Goal: Complete application form

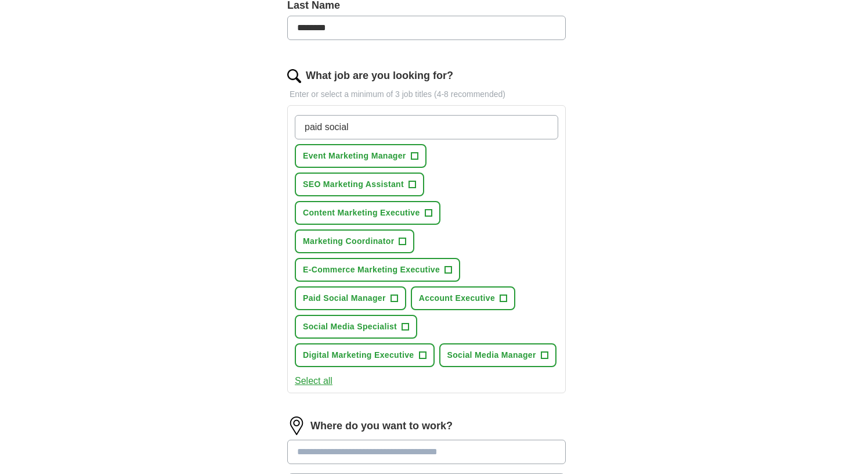
scroll to position [329, 0]
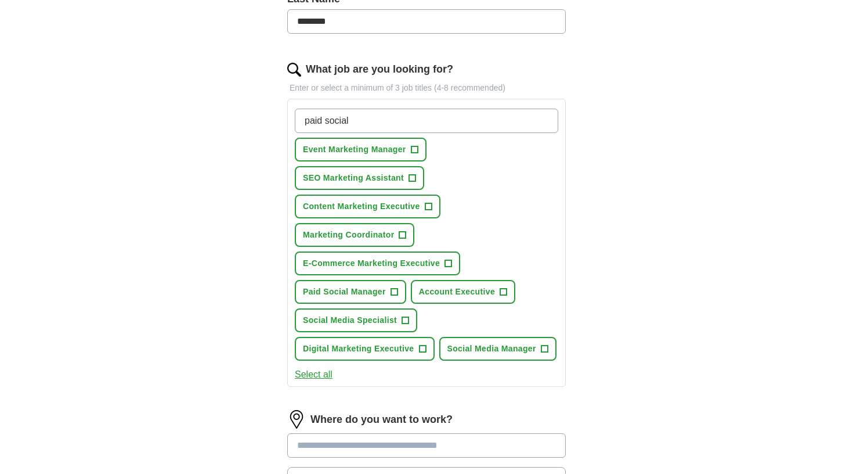
type input "paid social"
click at [505, 294] on span "+" at bounding box center [503, 291] width 7 height 9
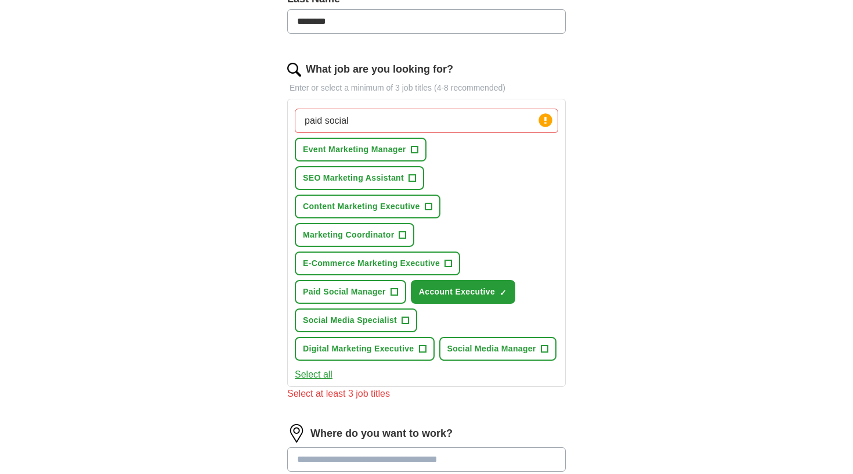
click at [426, 351] on span "+" at bounding box center [422, 348] width 7 height 9
click at [402, 242] on button "Marketing Coordinator +" at bounding box center [355, 235] width 120 height 24
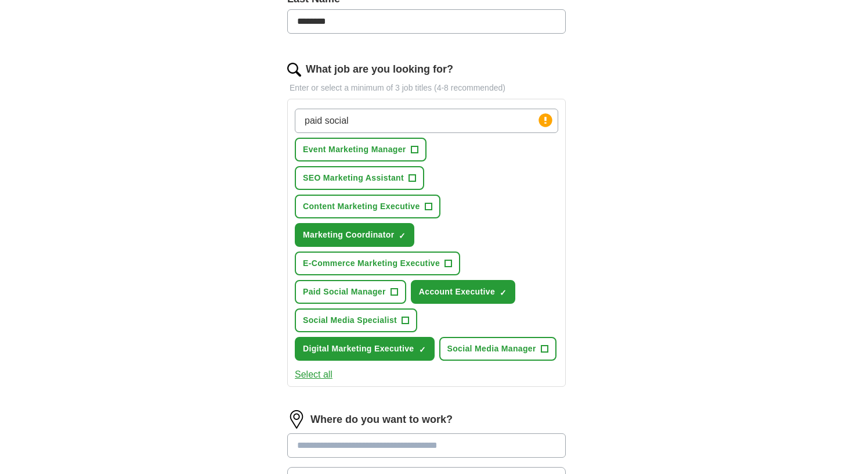
click at [445, 262] on button "E-Commerce Marketing Executive +" at bounding box center [377, 263] width 165 height 24
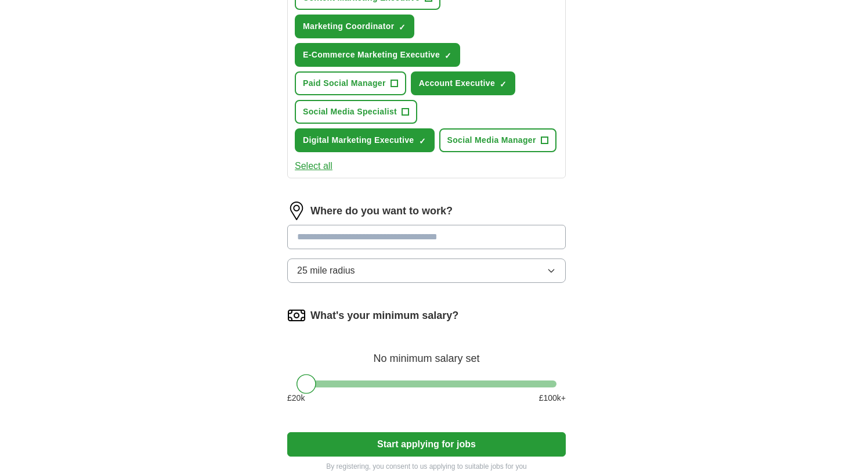
scroll to position [542, 0]
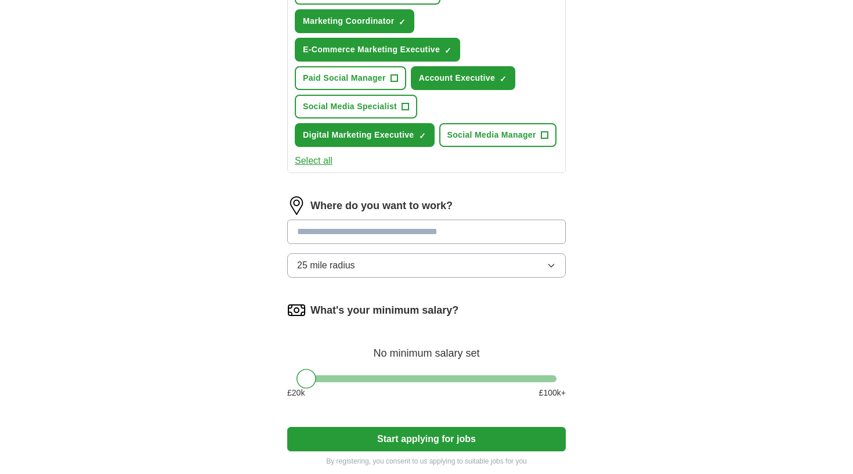
click at [353, 244] on input at bounding box center [426, 231] width 279 height 24
type input "*"
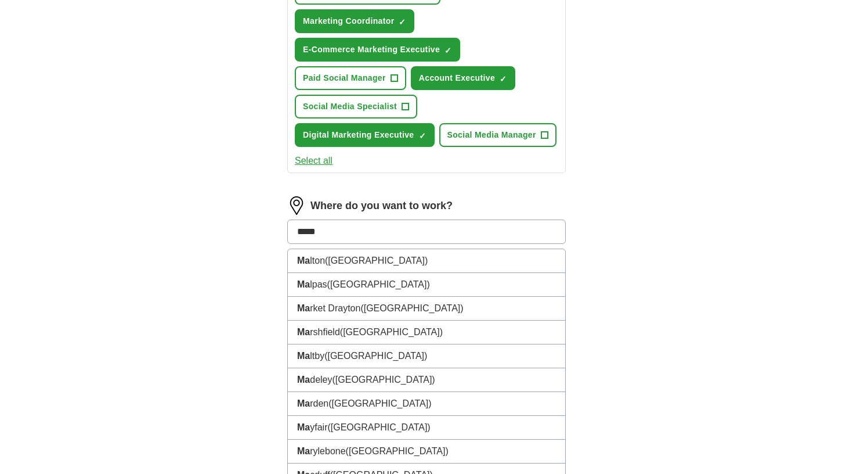
type input "******"
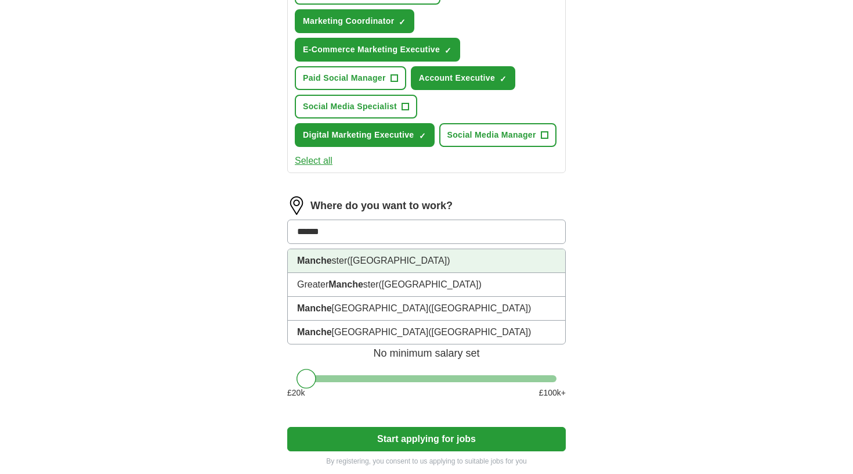
click at [400, 265] on span "([GEOGRAPHIC_DATA])" at bounding box center [398, 260] width 103 height 10
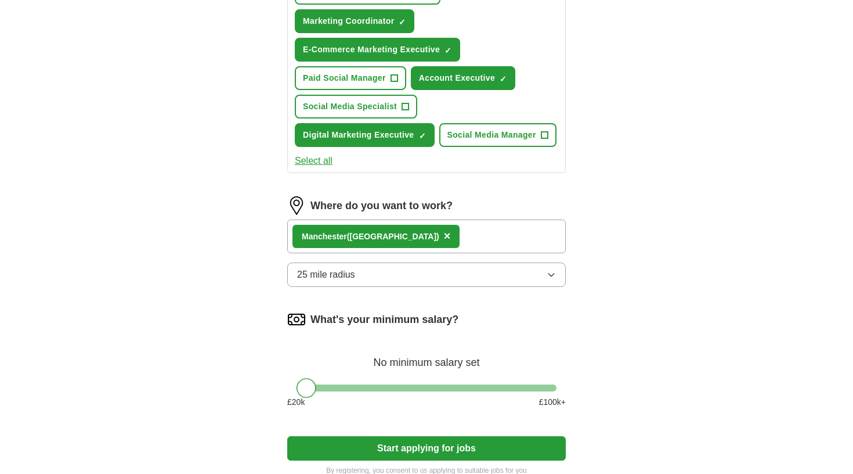
click at [413, 287] on button "25 mile radius" at bounding box center [426, 274] width 279 height 24
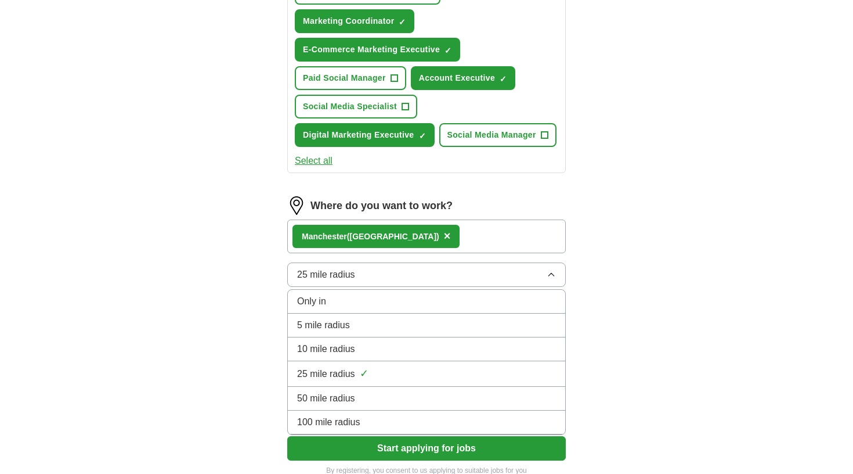
click at [593, 320] on div "Let ApplyIQ do the hard work of searching and applying for jobs. Just tell us w…" at bounding box center [427, 25] width 372 height 934
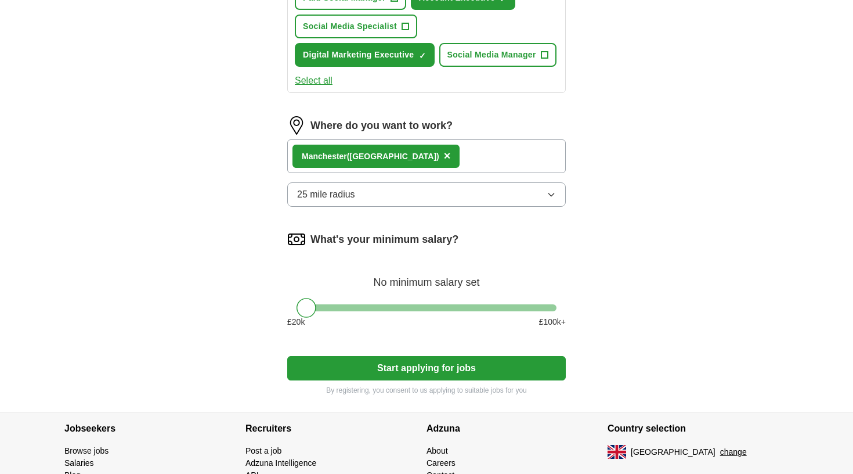
scroll to position [632, 0]
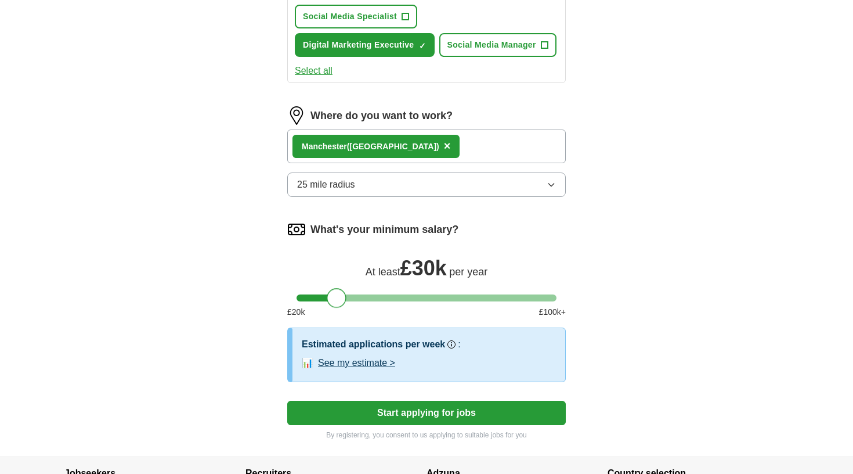
drag, startPoint x: 301, startPoint y: 332, endPoint x: 333, endPoint y: 345, distance: 34.3
click at [333, 327] on div "What's your minimum salary? At least £ 30k per year £ 20 k £ 100 k+" at bounding box center [426, 273] width 279 height 107
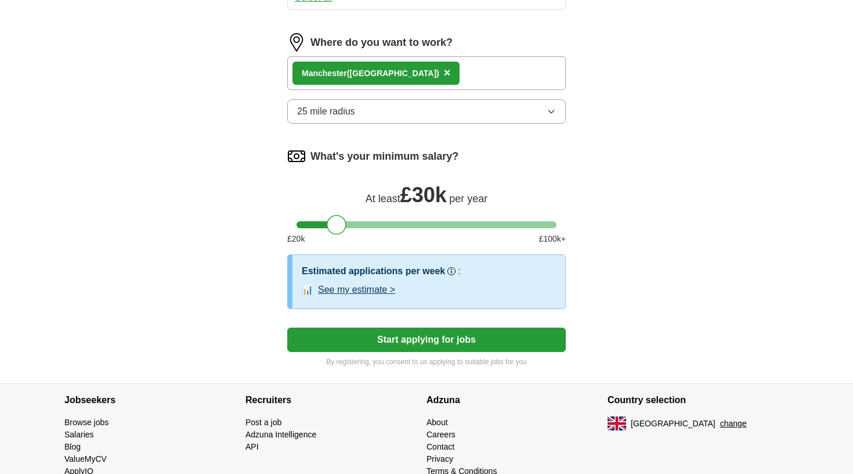
scroll to position [744, 0]
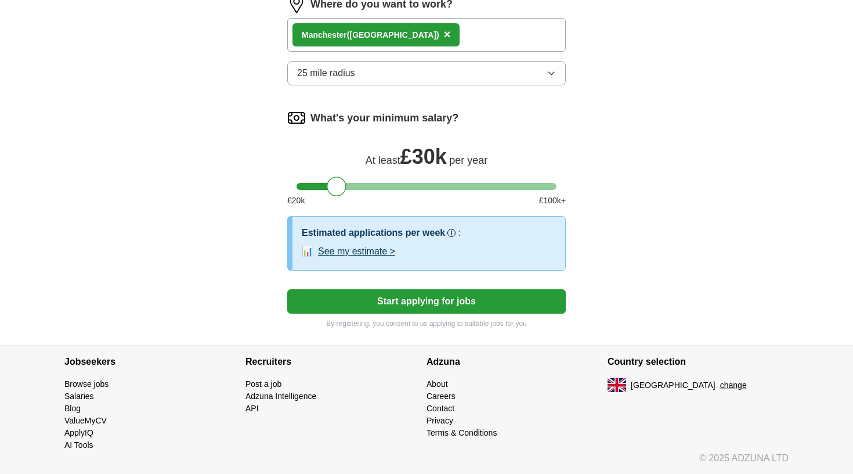
click at [379, 258] on button "See my estimate >" at bounding box center [356, 251] width 77 height 14
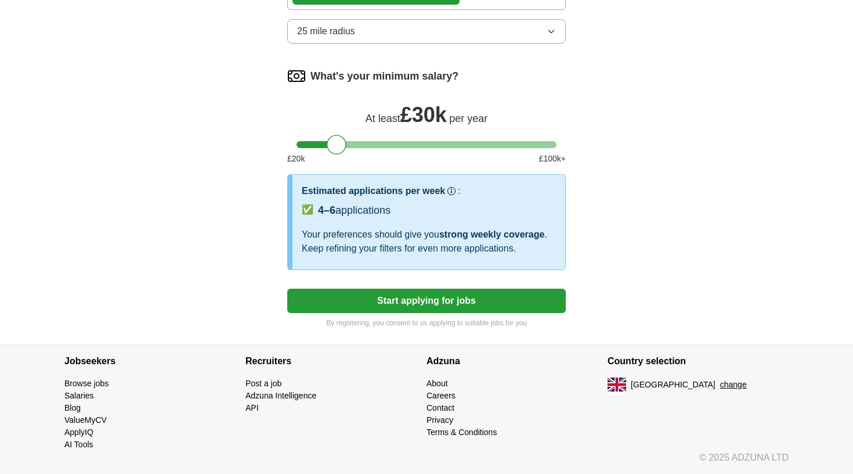
scroll to position [804, 0]
click at [388, 312] on button "Start applying for jobs" at bounding box center [426, 301] width 279 height 24
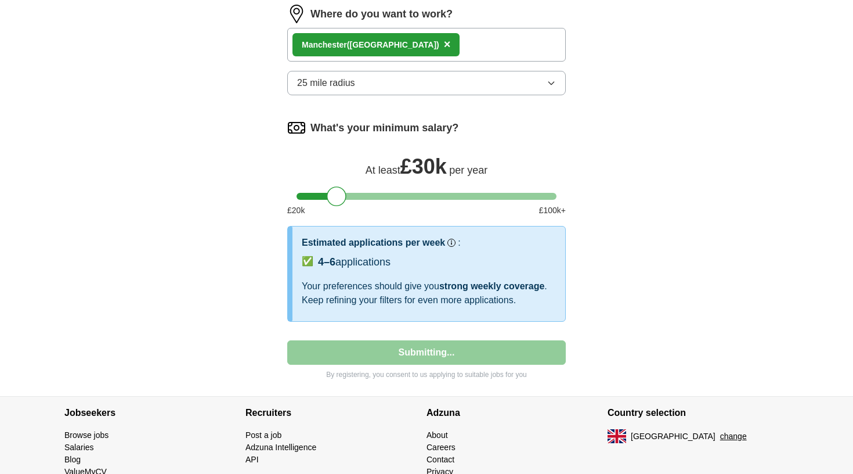
select select "**"
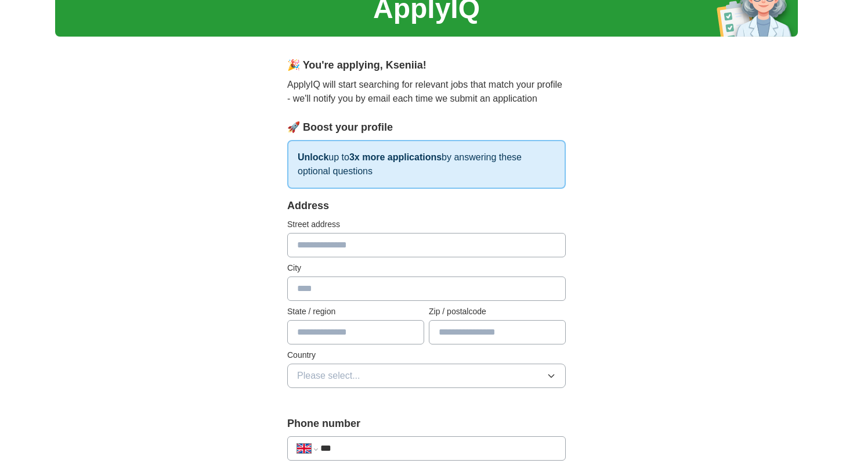
scroll to position [56, 0]
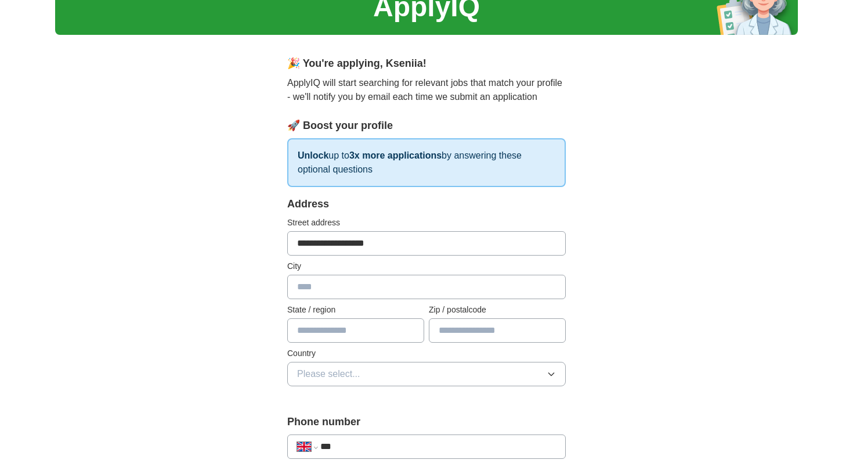
type input "**********"
type input "******"
click at [410, 368] on button "Please select..." at bounding box center [426, 374] width 279 height 24
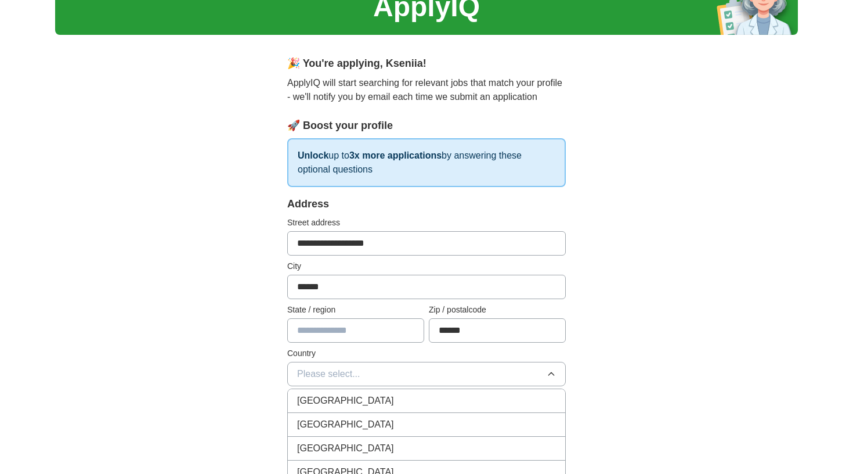
click at [402, 395] on div "[GEOGRAPHIC_DATA]" at bounding box center [426, 401] width 259 height 14
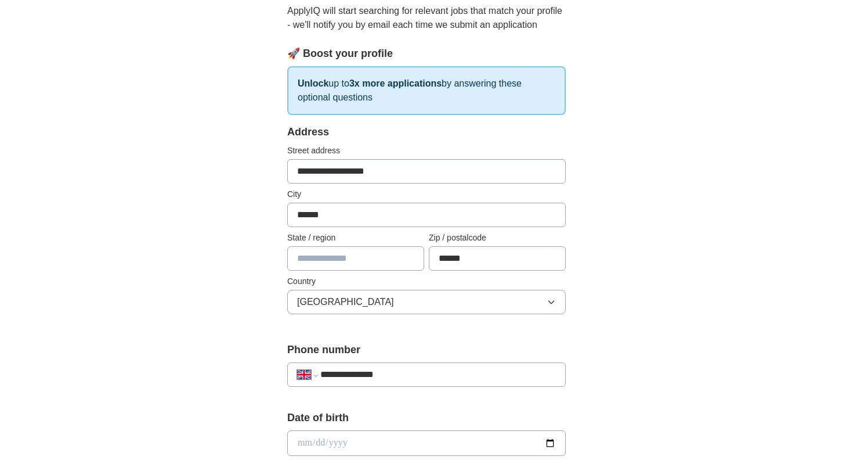
scroll to position [160, 0]
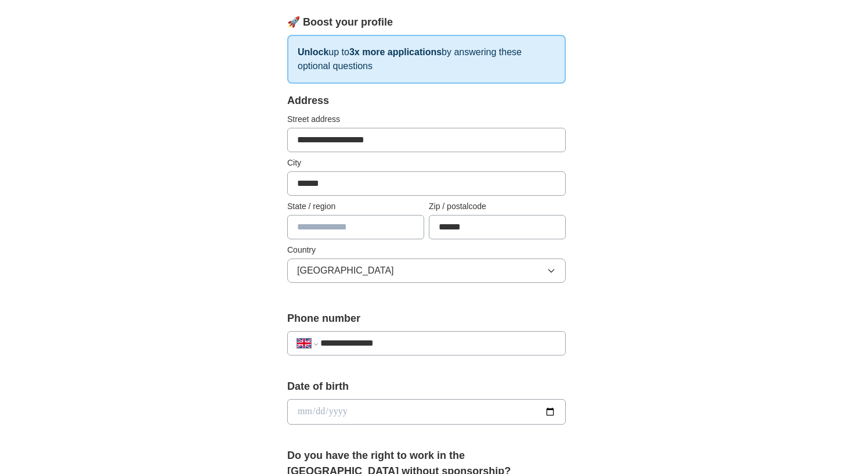
type input "**********"
click at [300, 410] on input "date" at bounding box center [426, 412] width 279 height 26
type input "**********"
click at [239, 408] on div "**********" at bounding box center [426, 397] width 743 height 1042
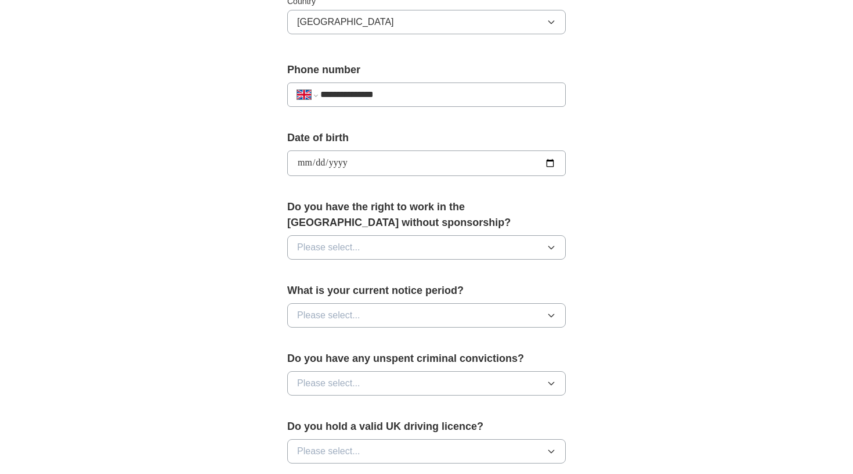
scroll to position [409, 0]
click at [397, 239] on button "Please select..." at bounding box center [426, 247] width 279 height 24
click at [374, 274] on div "Yes" at bounding box center [426, 274] width 259 height 14
click at [369, 316] on button "Please select..." at bounding box center [426, 314] width 279 height 24
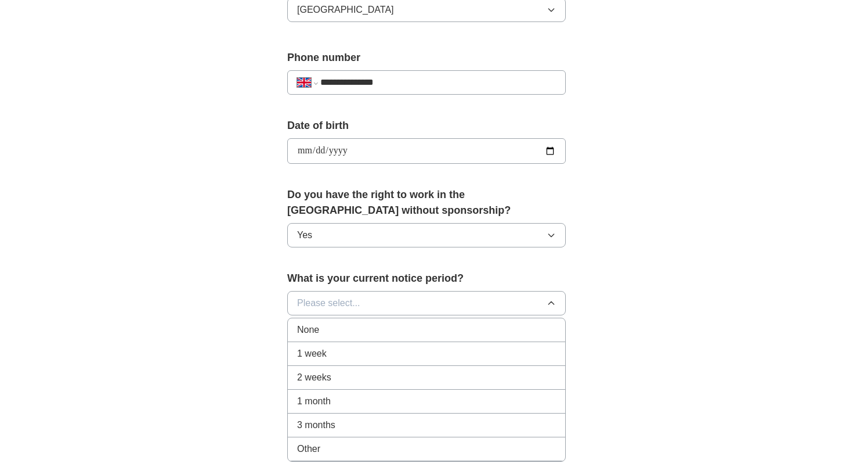
scroll to position [422, 0]
click at [336, 392] on li "1 month" at bounding box center [427, 400] width 278 height 24
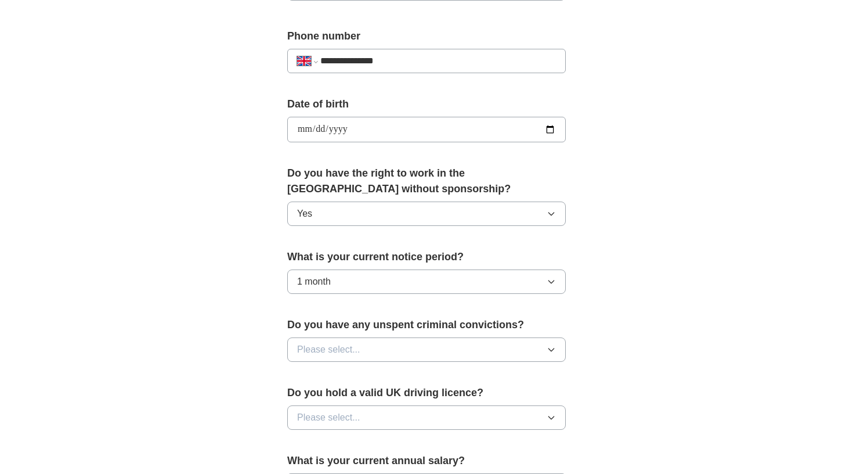
scroll to position [451, 0]
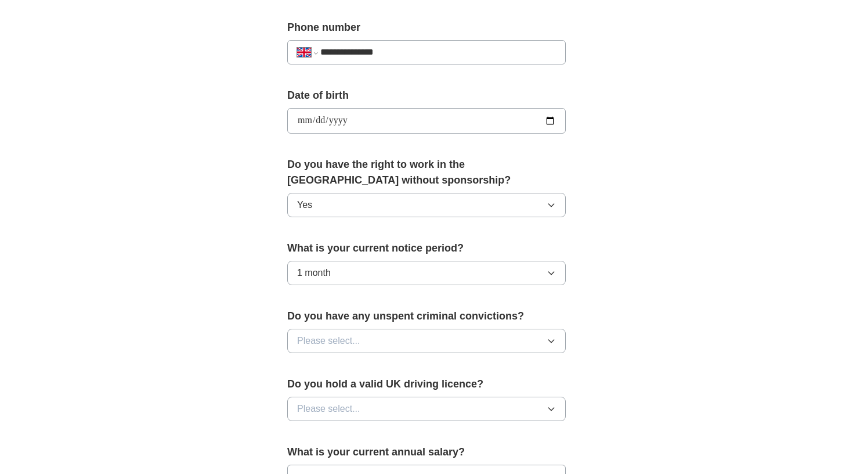
click at [362, 341] on button "Please select..." at bounding box center [426, 341] width 279 height 24
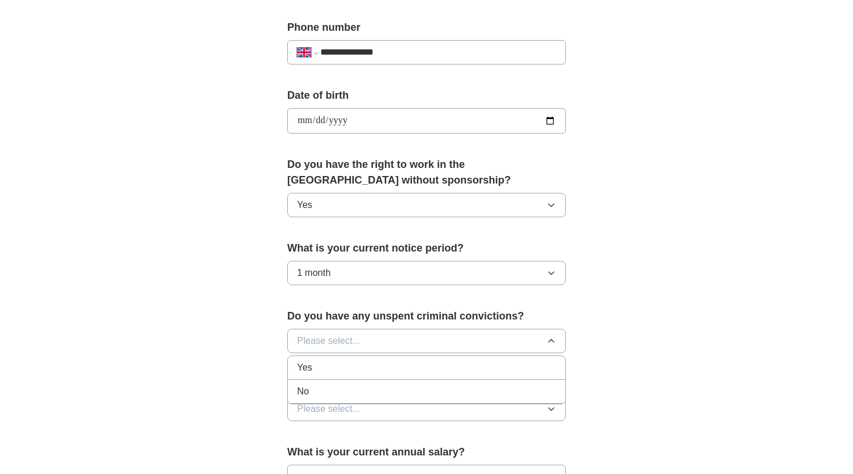
click at [342, 384] on li "No" at bounding box center [427, 392] width 278 height 24
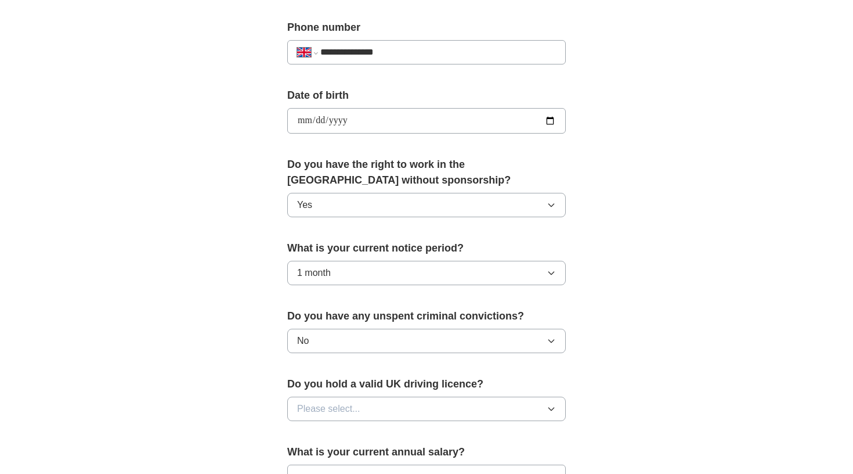
scroll to position [489, 0]
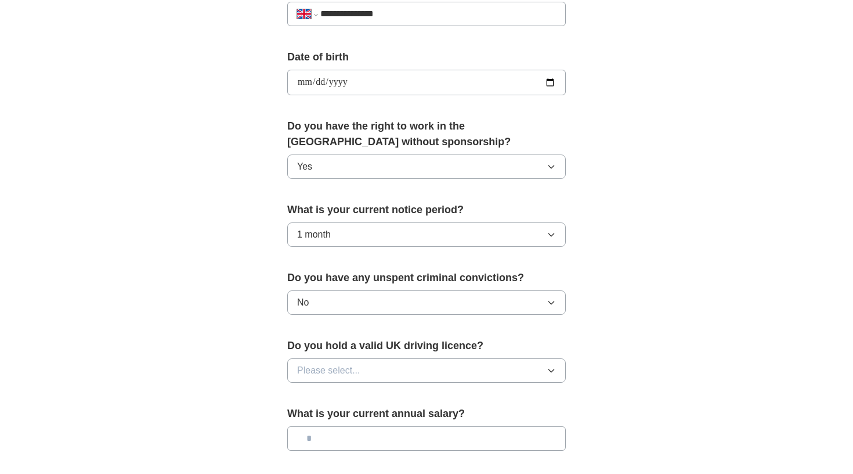
click at [353, 375] on span "Please select..." at bounding box center [328, 370] width 63 height 14
click at [342, 419] on div "No" at bounding box center [426, 421] width 259 height 14
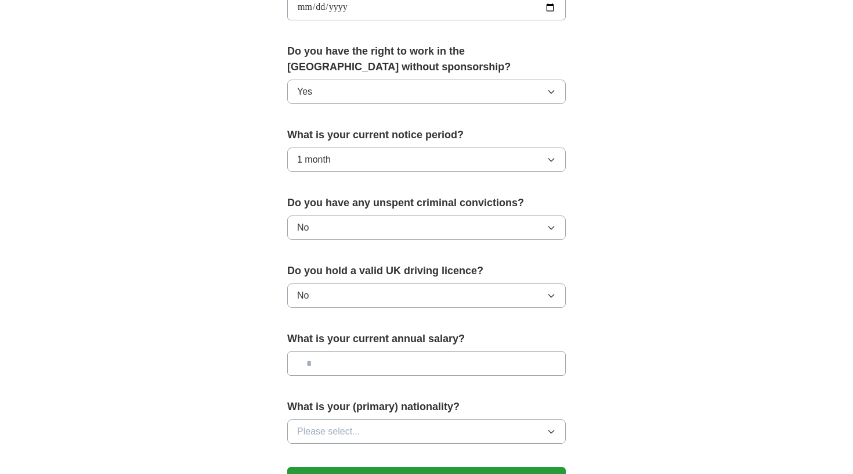
click at [344, 365] on input "text" at bounding box center [426, 363] width 279 height 24
type input "*******"
click at [301, 368] on input "*******" at bounding box center [426, 363] width 279 height 24
click at [242, 392] on div "**********" at bounding box center [427, 25] width 372 height 977
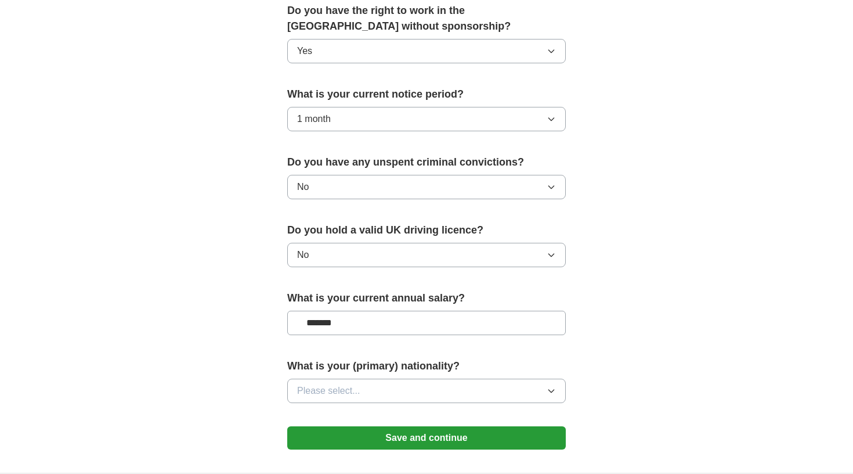
scroll to position [624, 0]
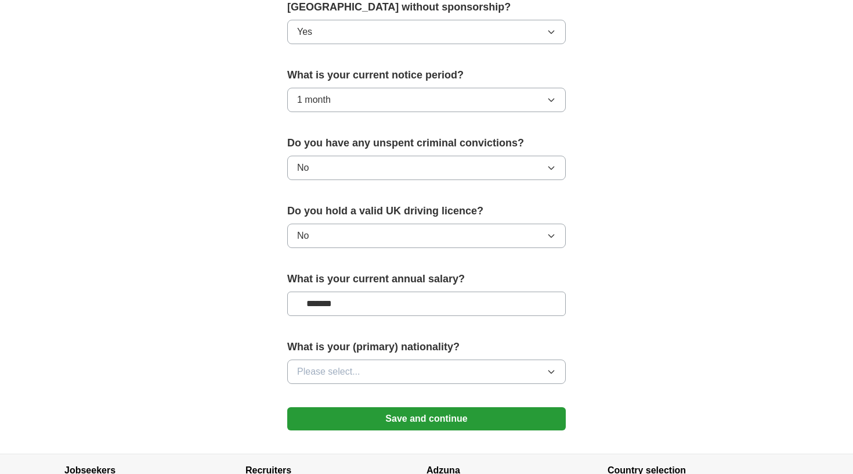
click at [327, 377] on span "Please select..." at bounding box center [328, 372] width 63 height 14
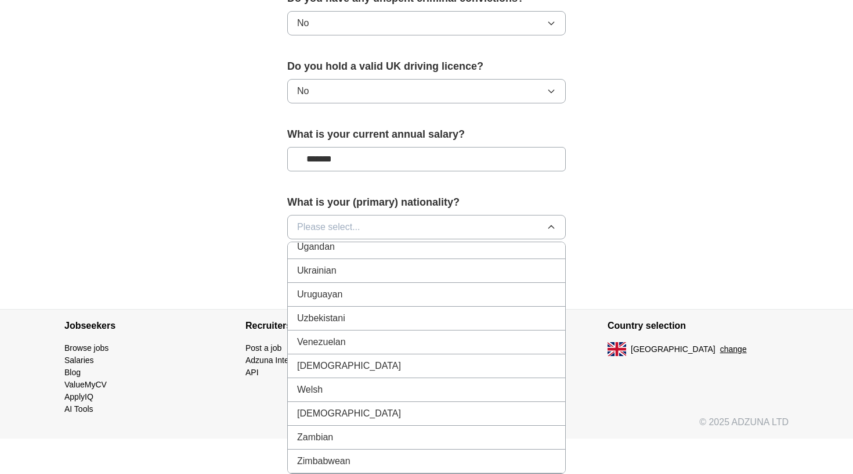
scroll to position [752, 0]
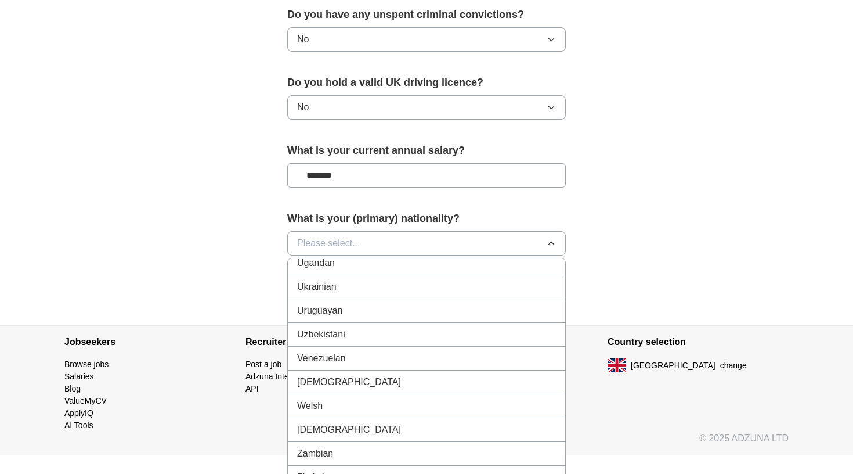
click at [353, 293] on div "Ukrainian" at bounding box center [426, 287] width 259 height 14
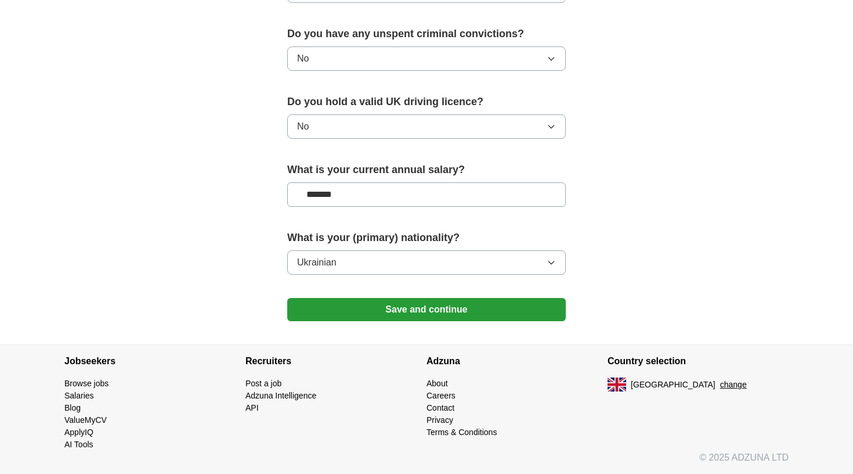
scroll to position [734, 0]
click at [325, 312] on button "Save and continue" at bounding box center [426, 309] width 279 height 23
